Goal: Task Accomplishment & Management: Use online tool/utility

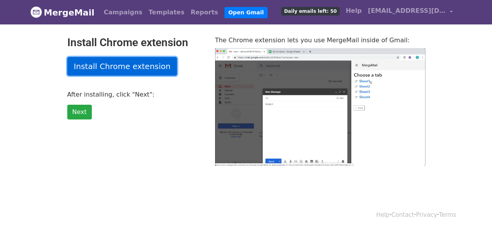
click at [104, 65] on link "Install Chrome extension" at bounding box center [122, 66] width 110 height 19
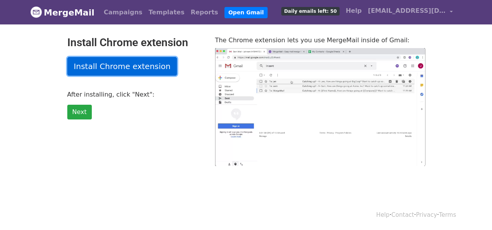
click at [115, 64] on link "Install Chrome extension" at bounding box center [122, 66] width 110 height 19
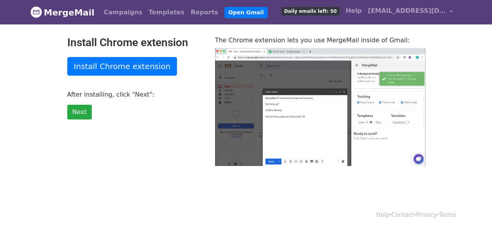
type input "55.47"
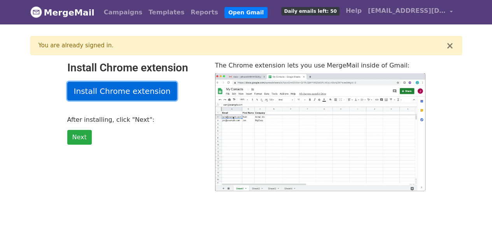
click at [117, 91] on link "Install Chrome extension" at bounding box center [122, 91] width 110 height 19
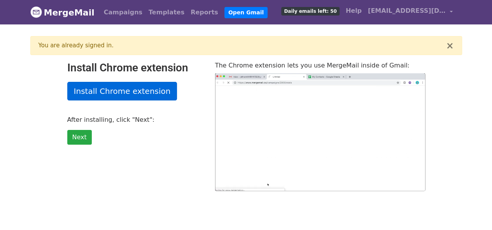
type input "7.3"
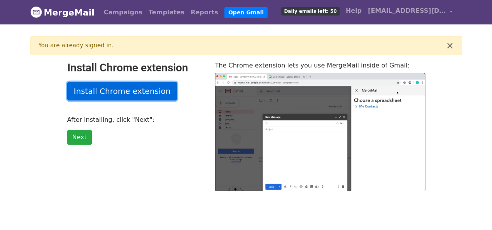
click at [111, 92] on link "Install Chrome extension" at bounding box center [122, 91] width 110 height 19
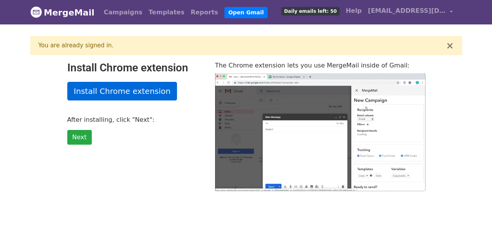
type input "18.88"
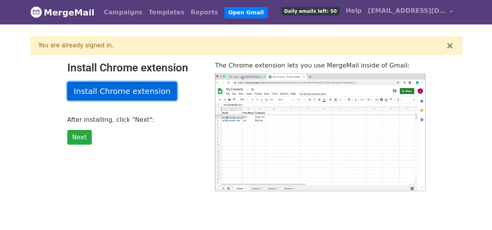
click at [109, 91] on link "Install Chrome extension" at bounding box center [122, 91] width 110 height 19
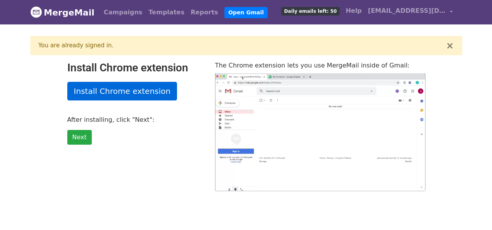
type input "4.24"
